Goal: Navigation & Orientation: Find specific page/section

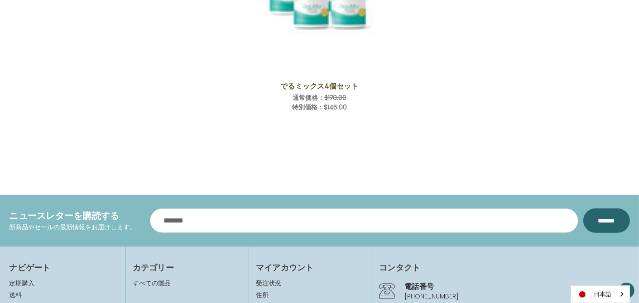
scroll to position [815, 0]
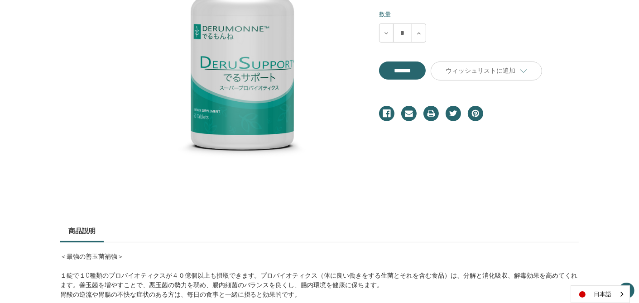
scroll to position [226, 0]
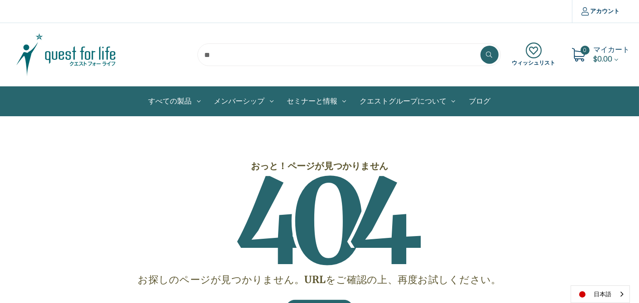
scroll to position [45, 0]
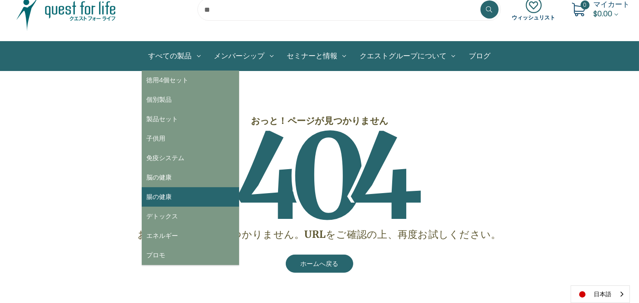
click at [163, 202] on link "腸の健康" at bounding box center [190, 196] width 97 height 19
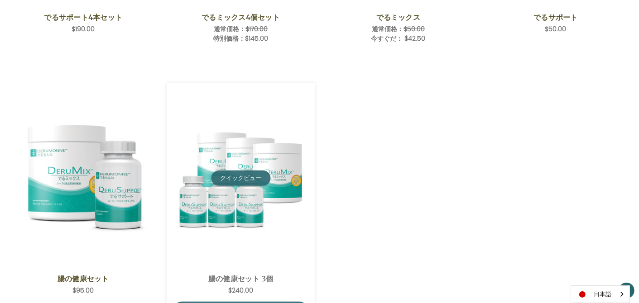
scroll to position [362, 0]
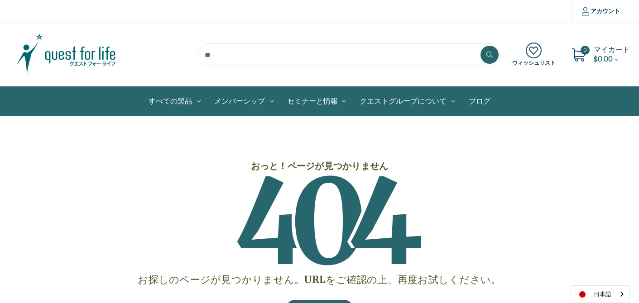
scroll to position [45, 0]
